Goal: Task Accomplishment & Management: Use online tool/utility

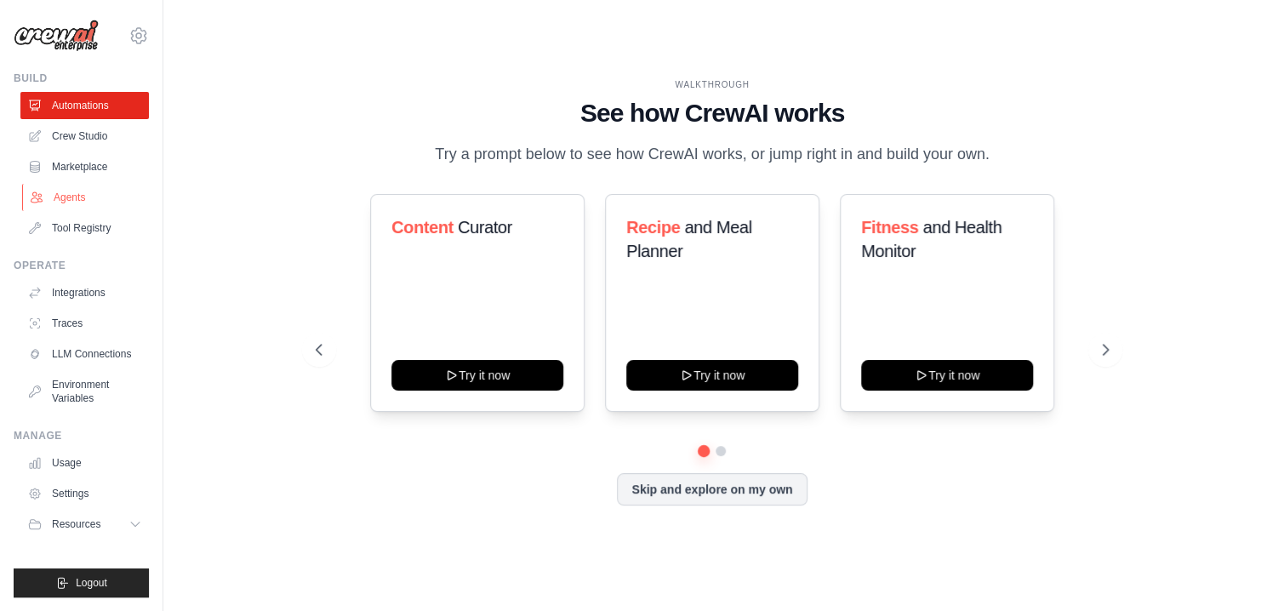
click at [88, 186] on link "Agents" at bounding box center [86, 197] width 129 height 27
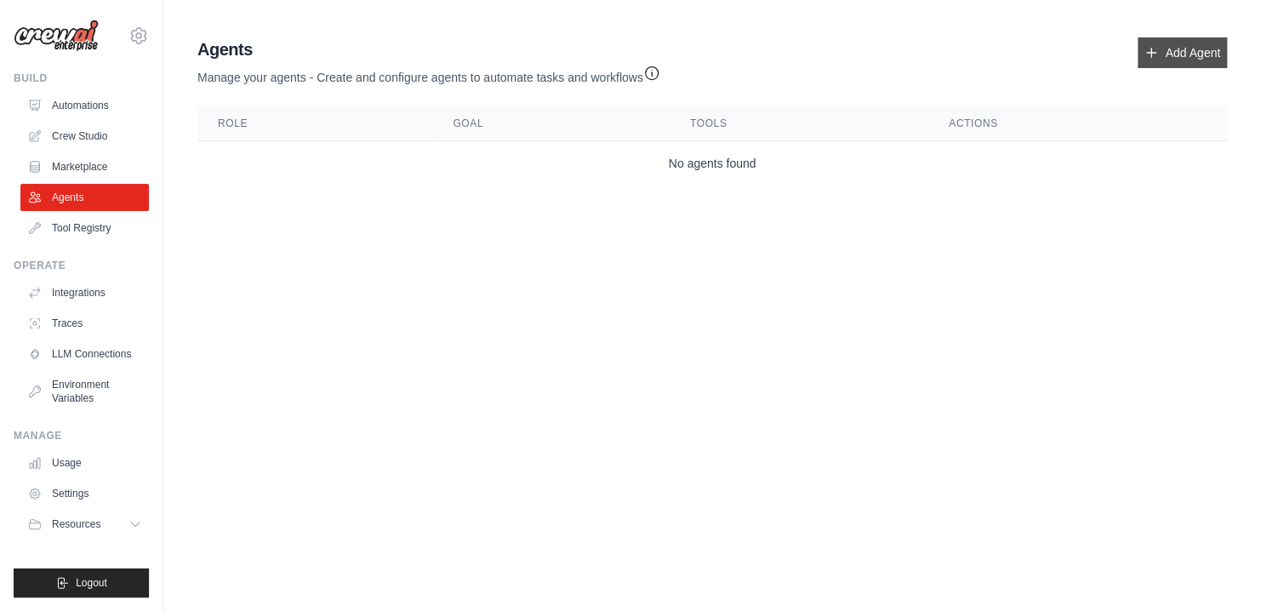
click at [1152, 60] on link "Add Agent" at bounding box center [1182, 52] width 89 height 31
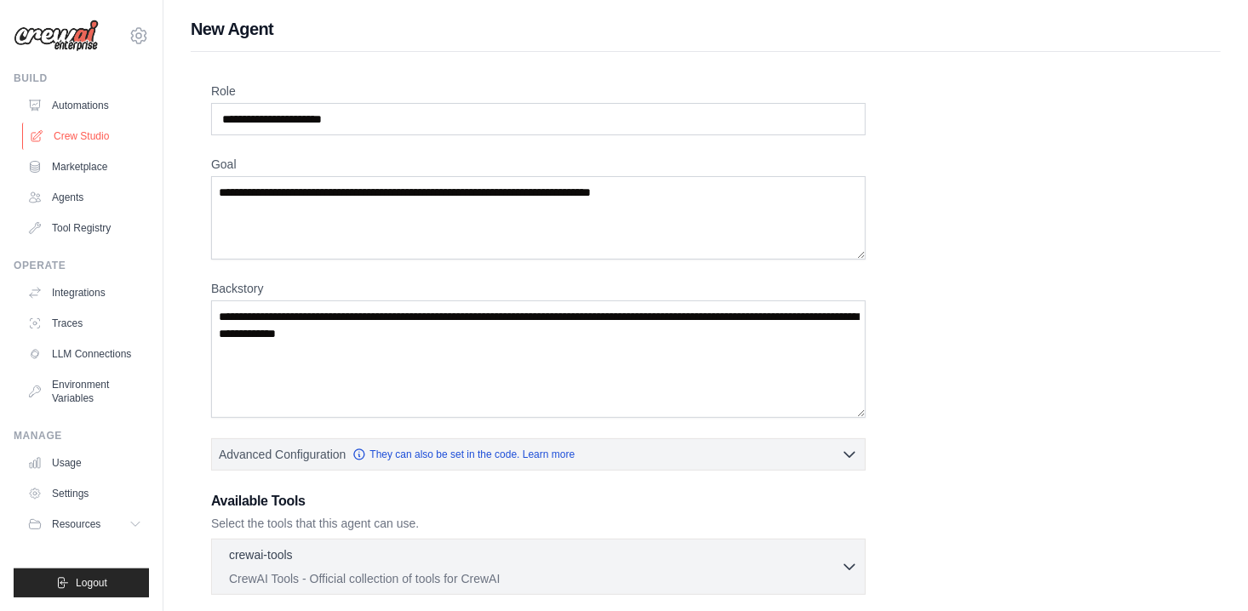
click at [90, 134] on link "Crew Studio" at bounding box center [86, 136] width 129 height 27
